Goal: Information Seeking & Learning: Find specific fact

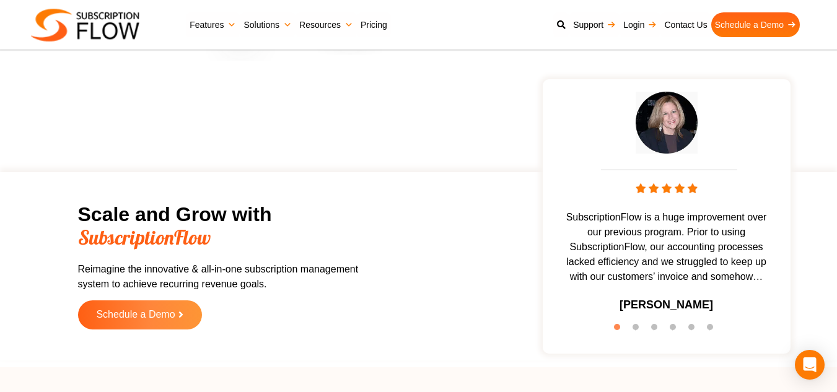
scroll to position [4121, 0]
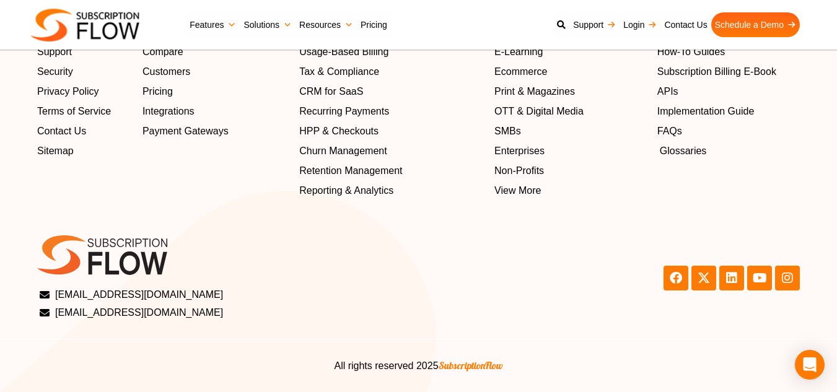
click at [690, 152] on span "Glossaries" at bounding box center [683, 151] width 47 height 15
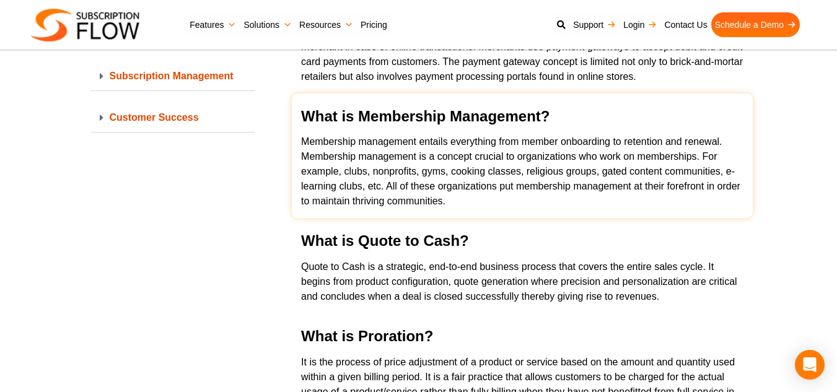
scroll to position [1488, 0]
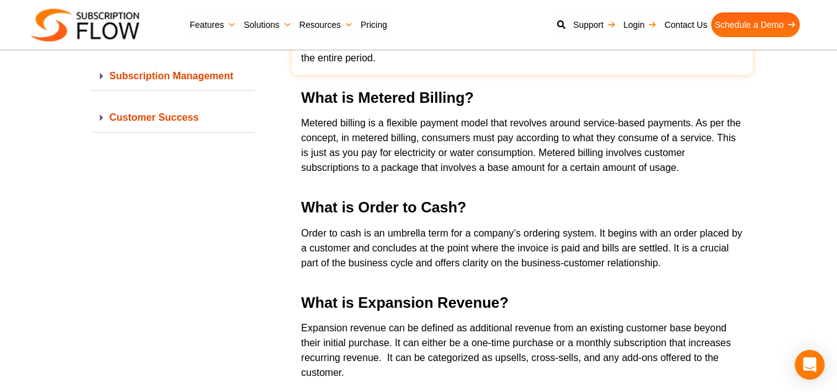
click at [313, 22] on link at bounding box center [522, 20] width 461 height 110
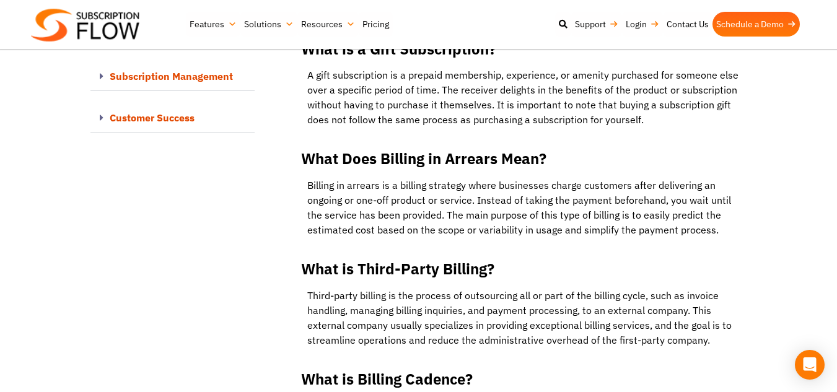
scroll to position [4835, 0]
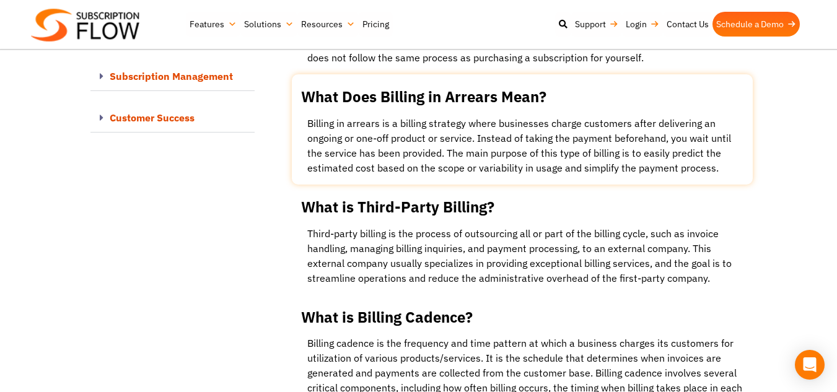
click at [490, 74] on link at bounding box center [522, 129] width 461 height 110
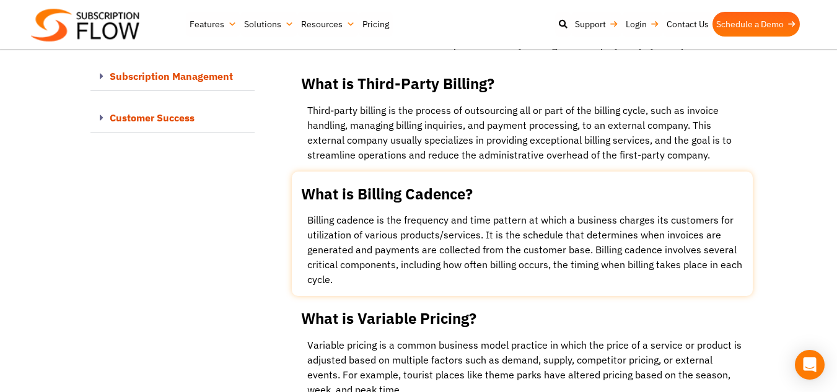
scroll to position [4959, 0]
click at [373, 171] on link at bounding box center [522, 233] width 461 height 125
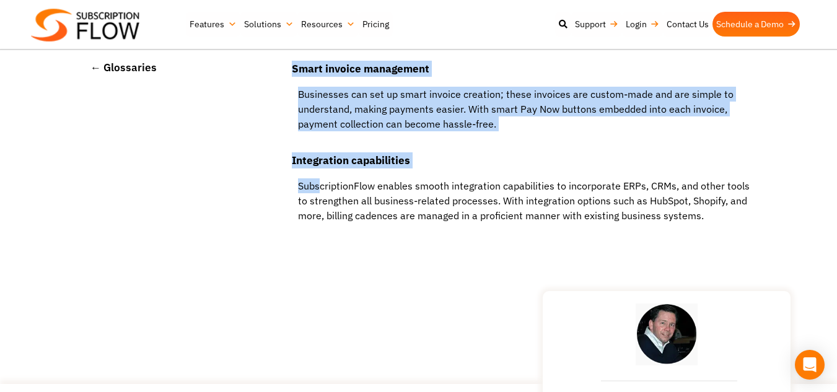
scroll to position [4277, 0]
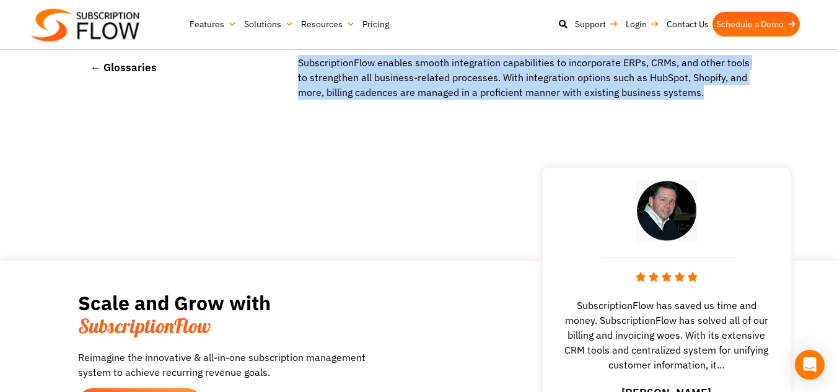
drag, startPoint x: 299, startPoint y: 135, endPoint x: 742, endPoint y: 85, distance: 445.9
copy div "Billing cadence is the frequency and time pattern at which a business charges i…"
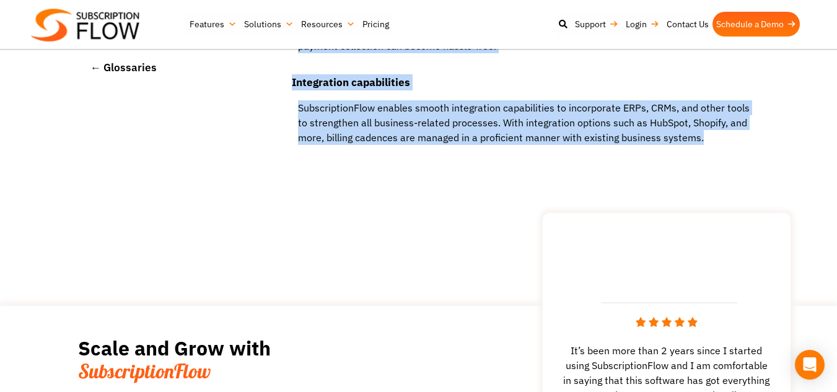
scroll to position [4215, 0]
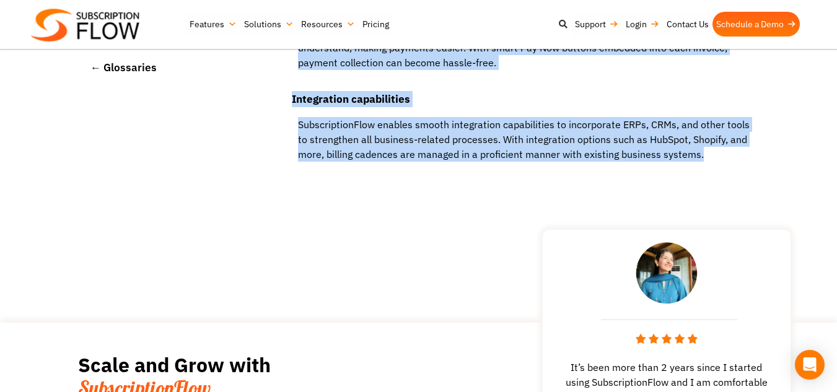
click at [562, 25] on icon at bounding box center [563, 24] width 9 height 9
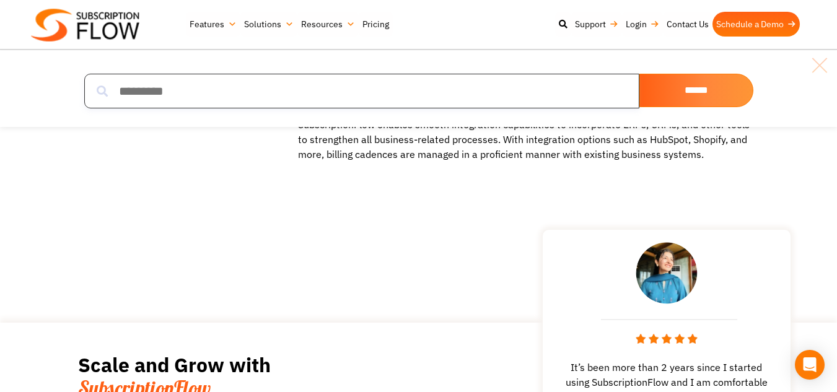
click at [262, 90] on input "search" at bounding box center [361, 91] width 555 height 35
paste input "**********"
type input "**********"
click at [640, 74] on input "******" at bounding box center [697, 90] width 114 height 33
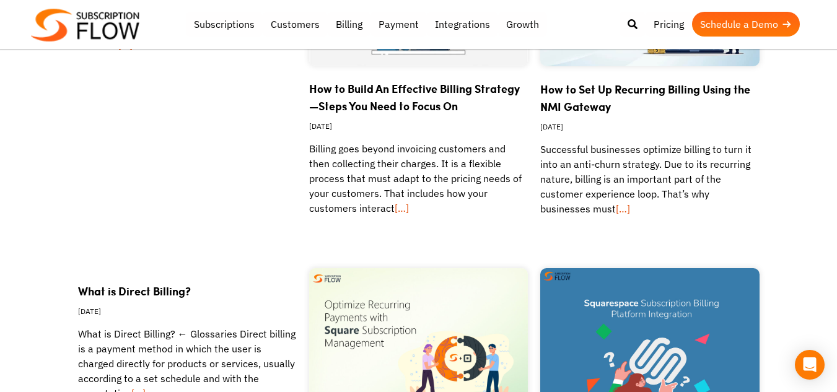
scroll to position [62, 0]
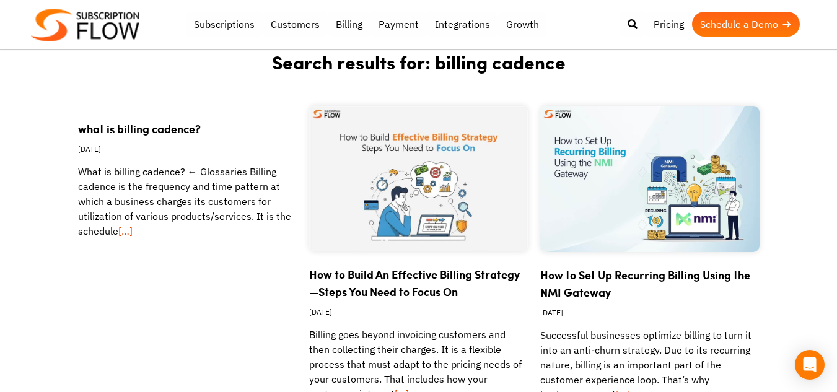
click at [163, 127] on link "what is billing cadence?" at bounding box center [139, 129] width 123 height 16
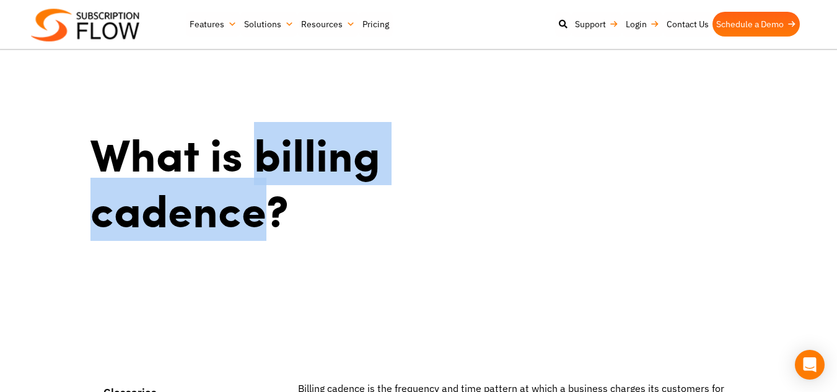
drag, startPoint x: 256, startPoint y: 165, endPoint x: 267, endPoint y: 204, distance: 40.4
click at [267, 204] on h1 "What is billing cadence?" at bounding box center [297, 182] width 414 height 112
copy h1 "billing cadence"
